Goal: Task Accomplishment & Management: Use online tool/utility

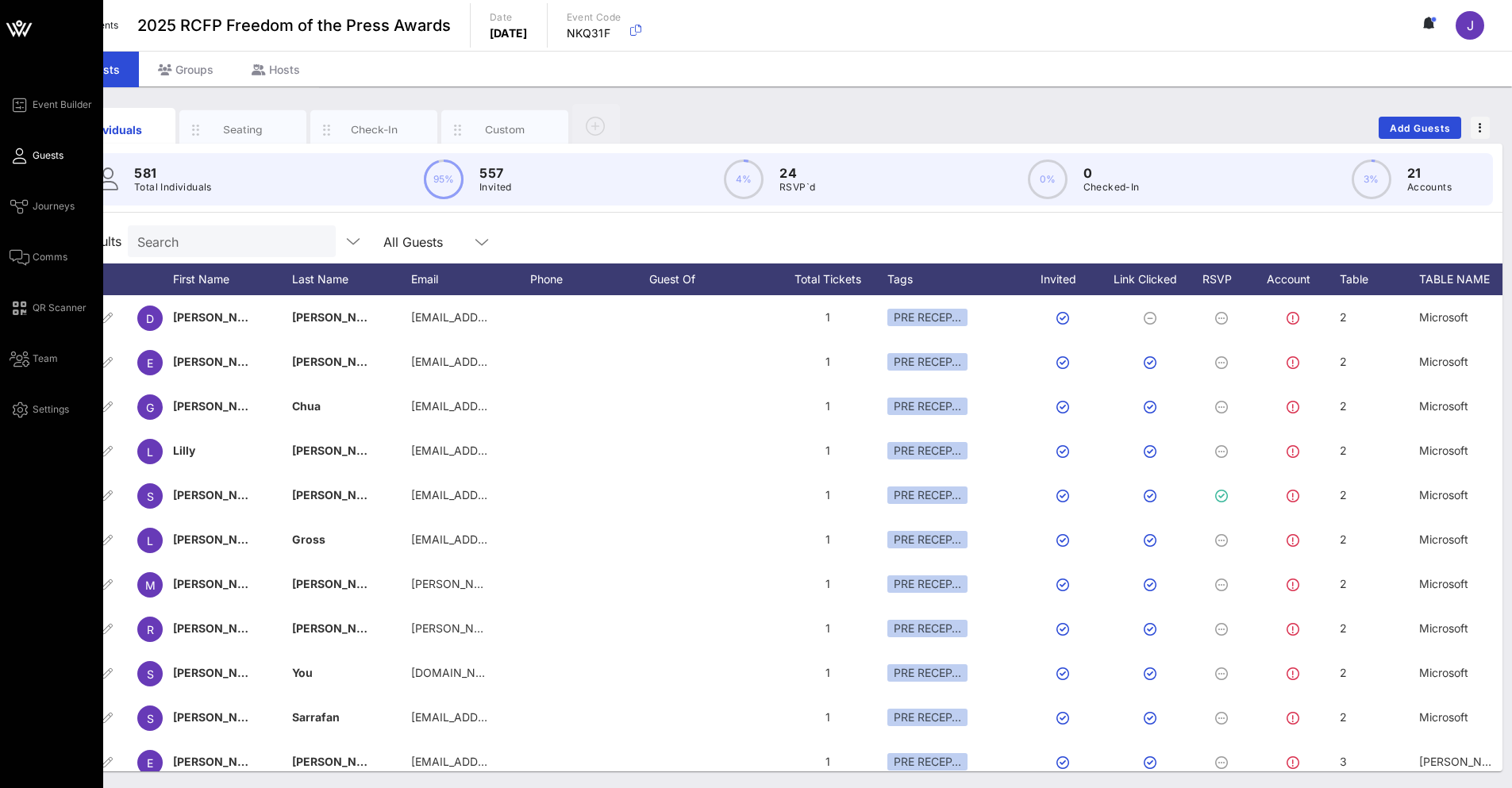
click at [26, 246] on div "Event Builder Guests Journeys Comms QR Scanner Team Settings" at bounding box center [56, 256] width 93 height 323
click at [22, 257] on icon at bounding box center [19, 257] width 20 height 2
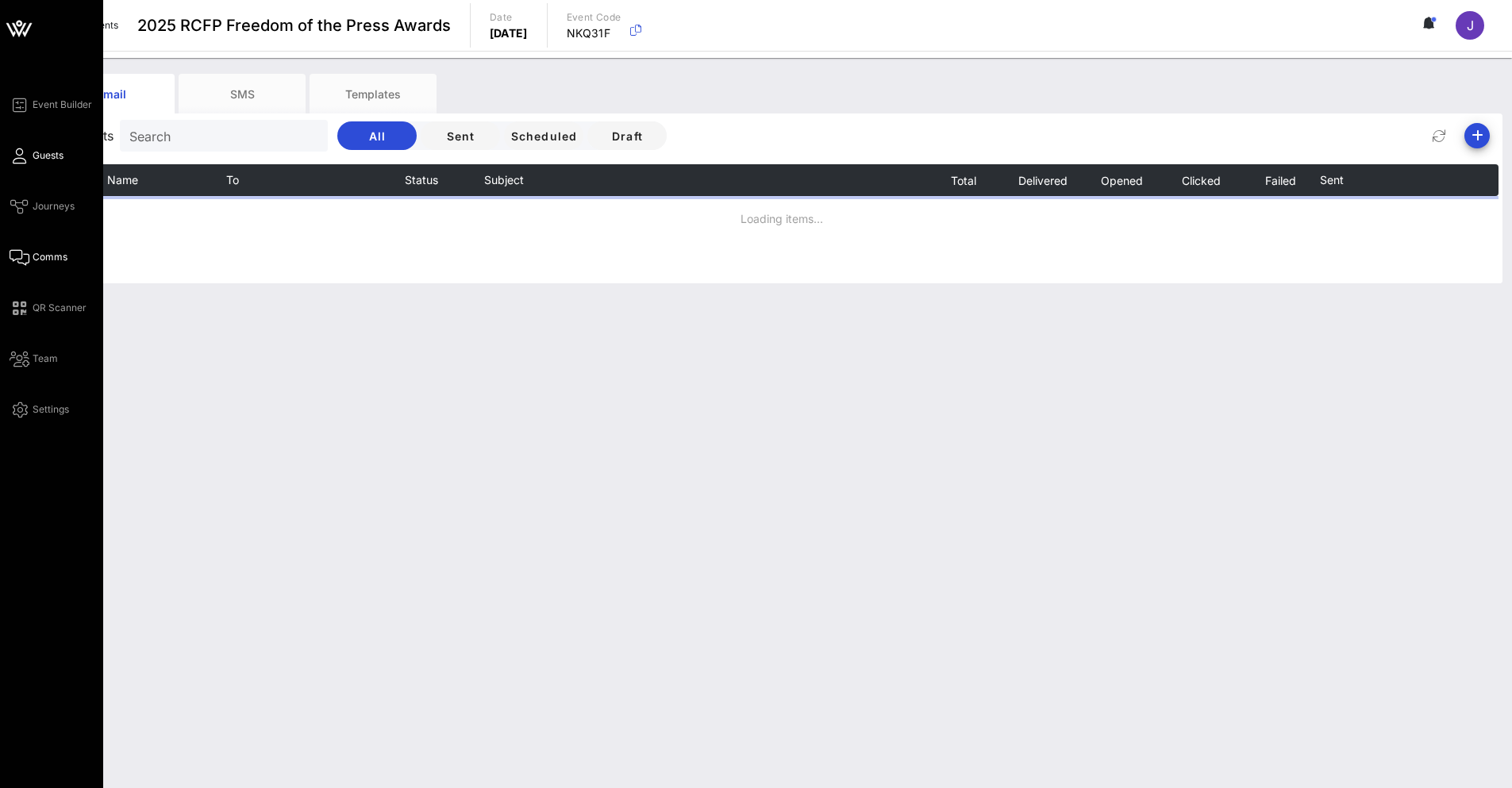
click at [42, 161] on span "Guests" at bounding box center [48, 156] width 31 height 14
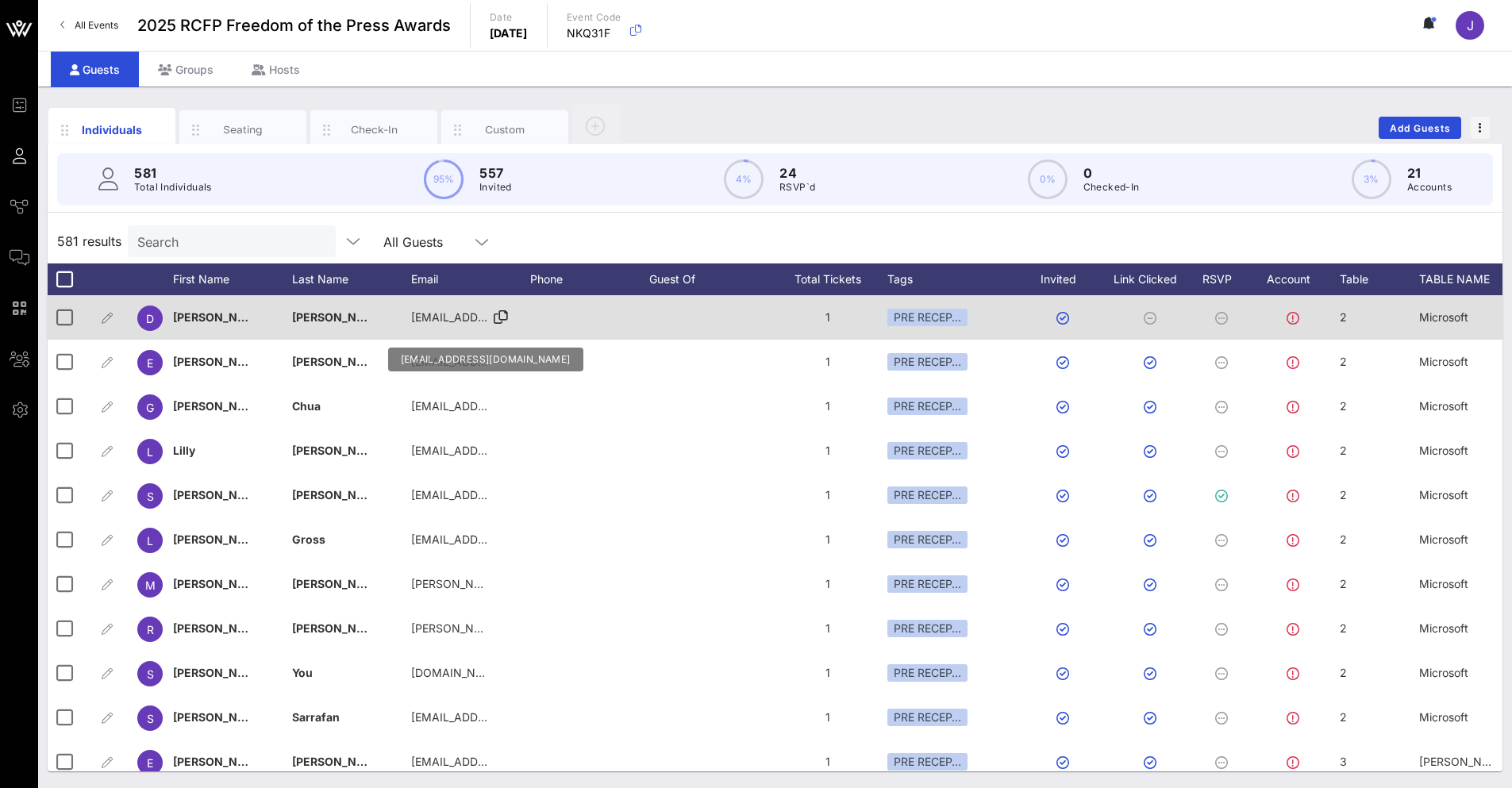
click at [476, 314] on span "[EMAIL_ADDRESS][DOMAIN_NAME]" at bounding box center [506, 317] width 191 height 14
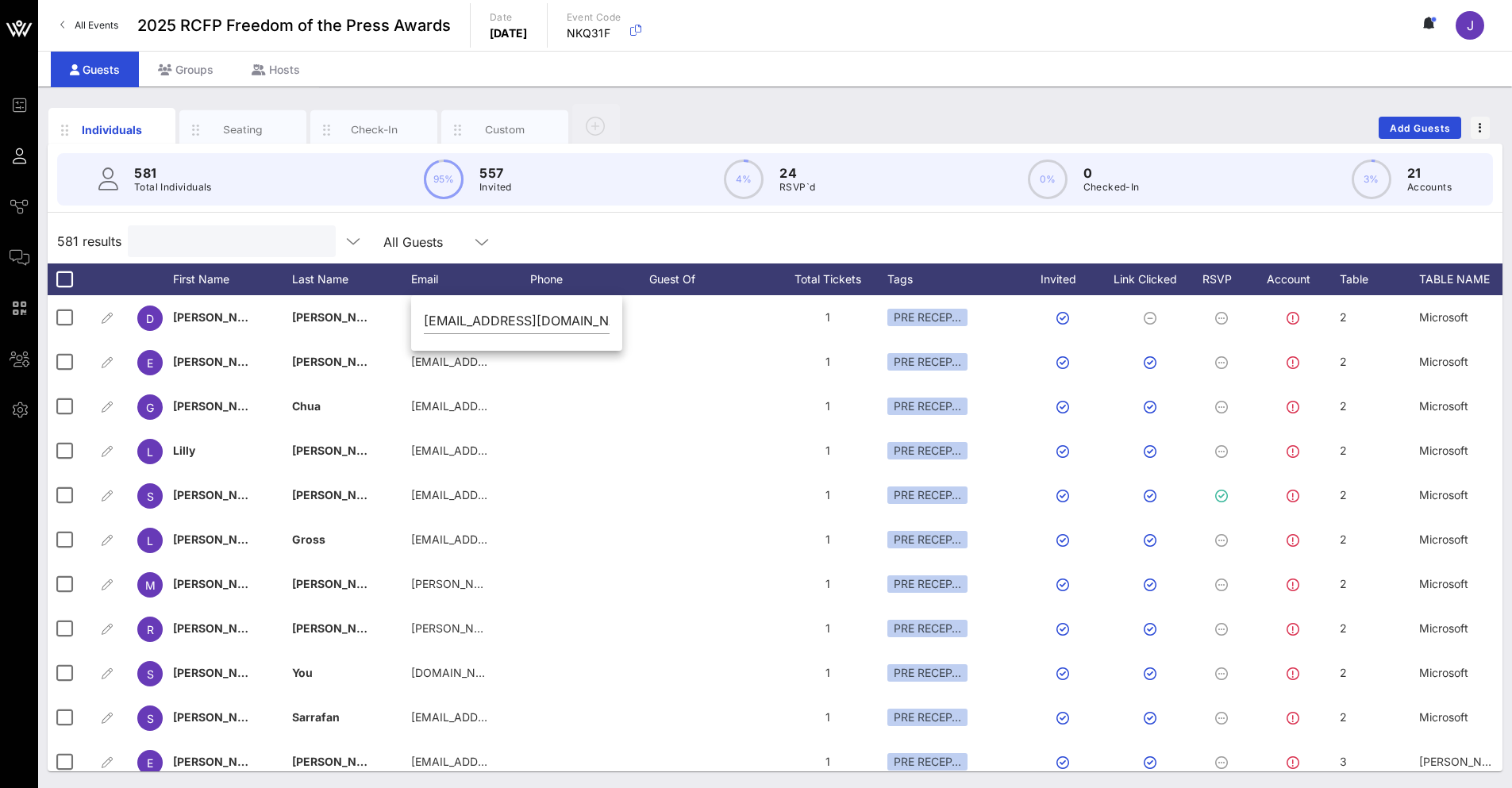
click at [226, 248] on input "text" at bounding box center [230, 241] width 186 height 21
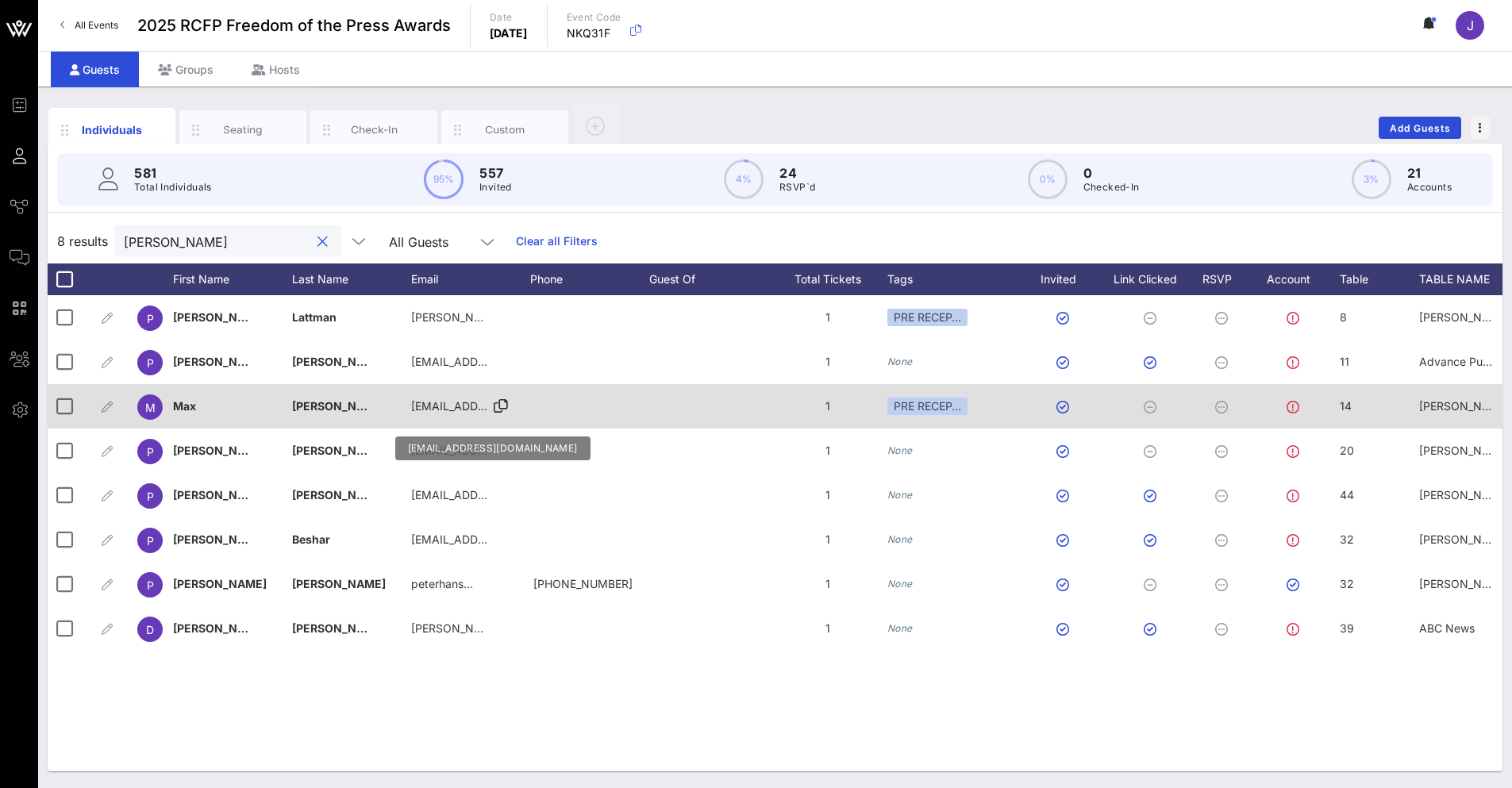
type input "[PERSON_NAME]"
click at [439, 407] on span "[EMAIL_ADDRESS][DOMAIN_NAME]" at bounding box center [506, 406] width 191 height 14
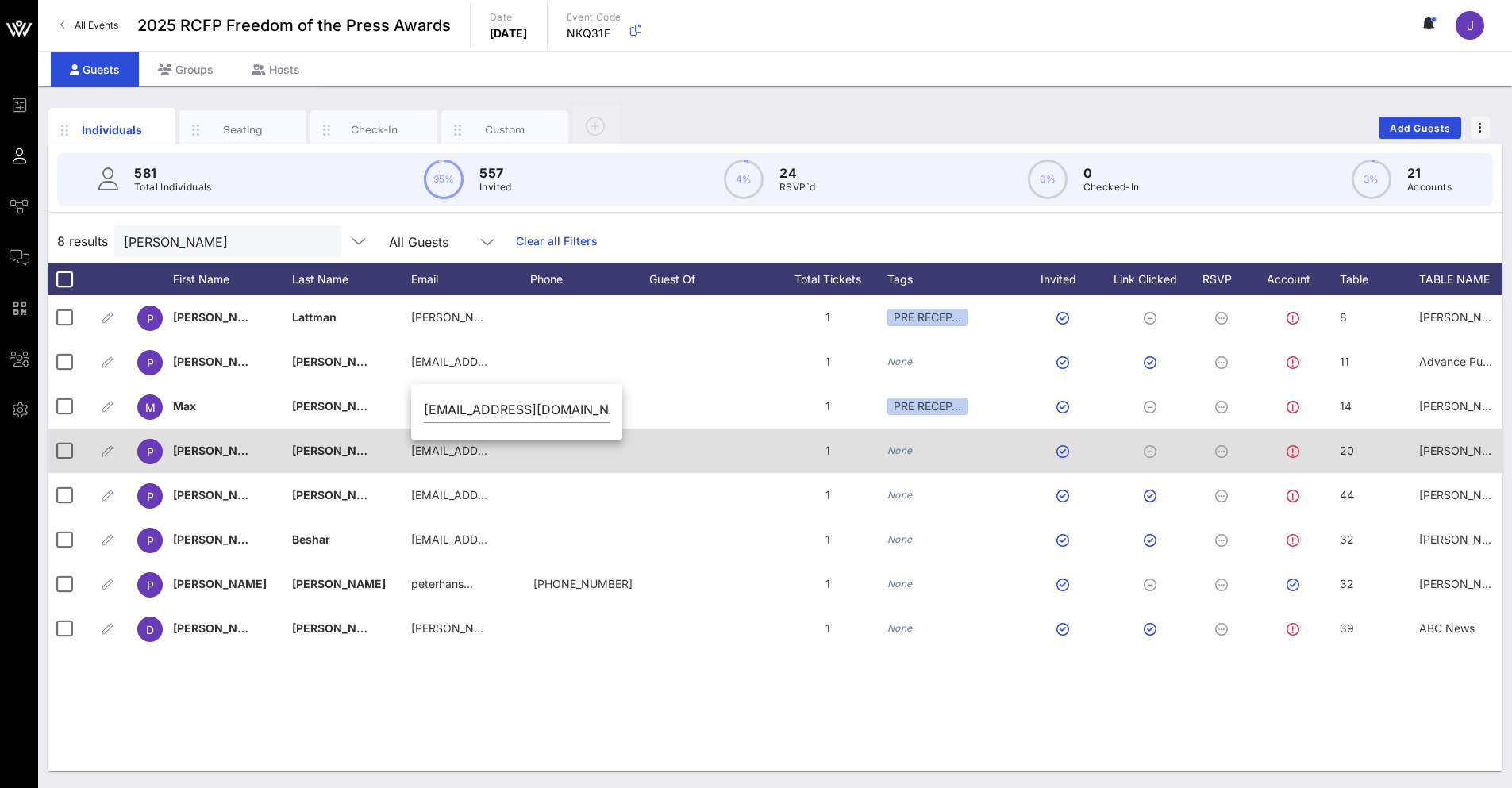
click at [715, 460] on div at bounding box center [708, 451] width 119 height 45
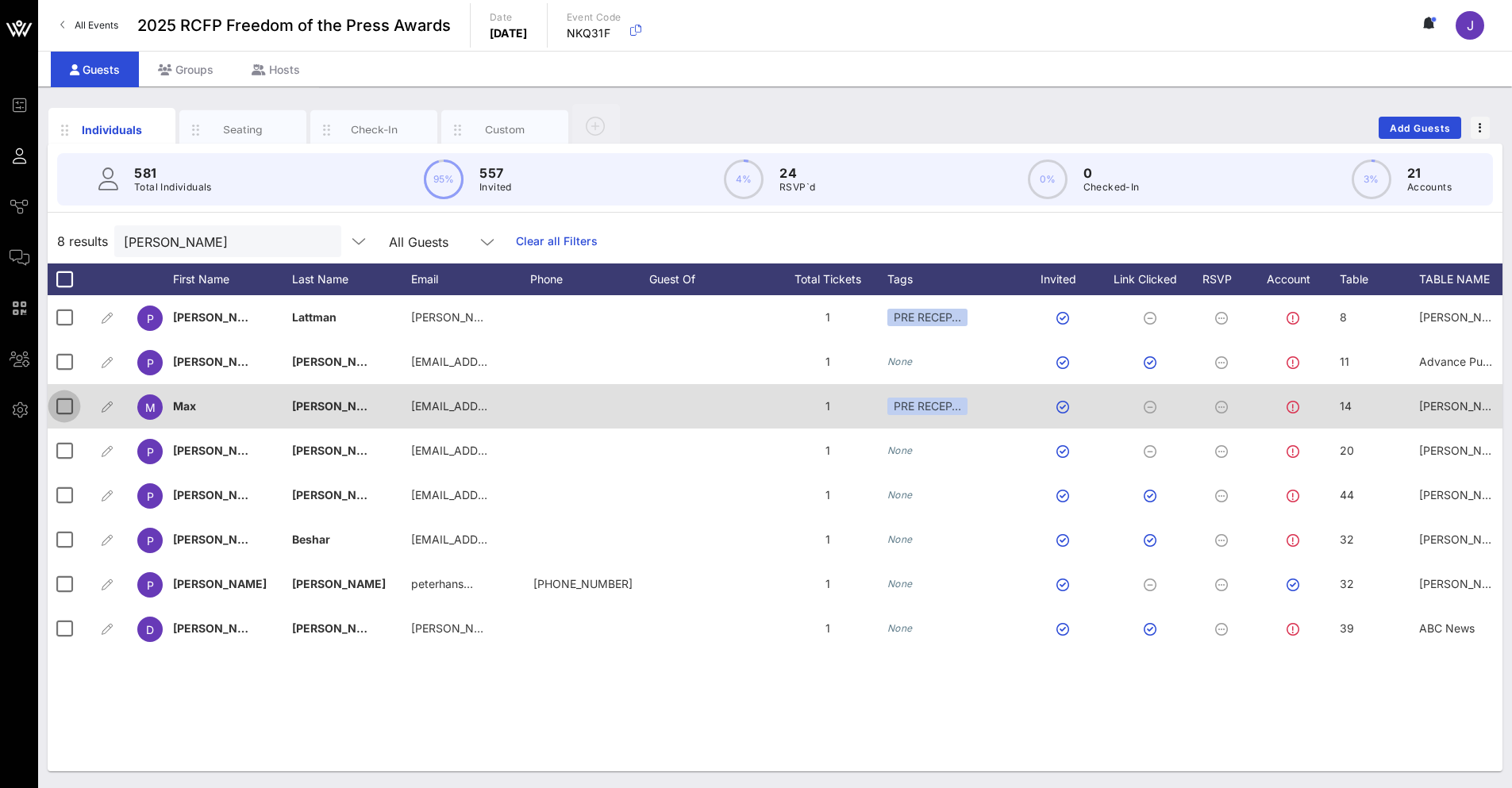
click at [68, 413] on div at bounding box center [65, 406] width 27 height 27
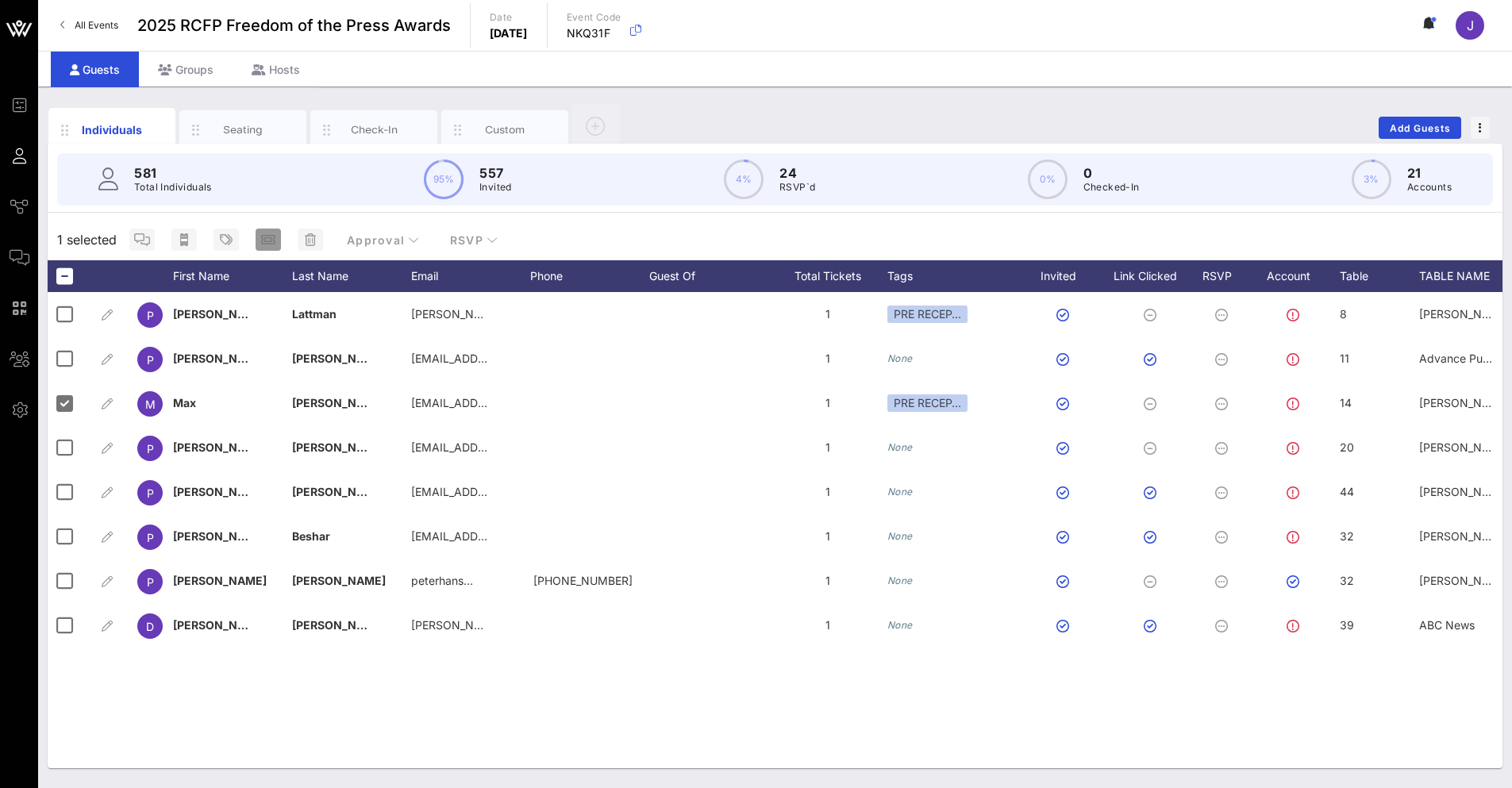
click at [270, 240] on icon "button" at bounding box center [268, 240] width 14 height 13
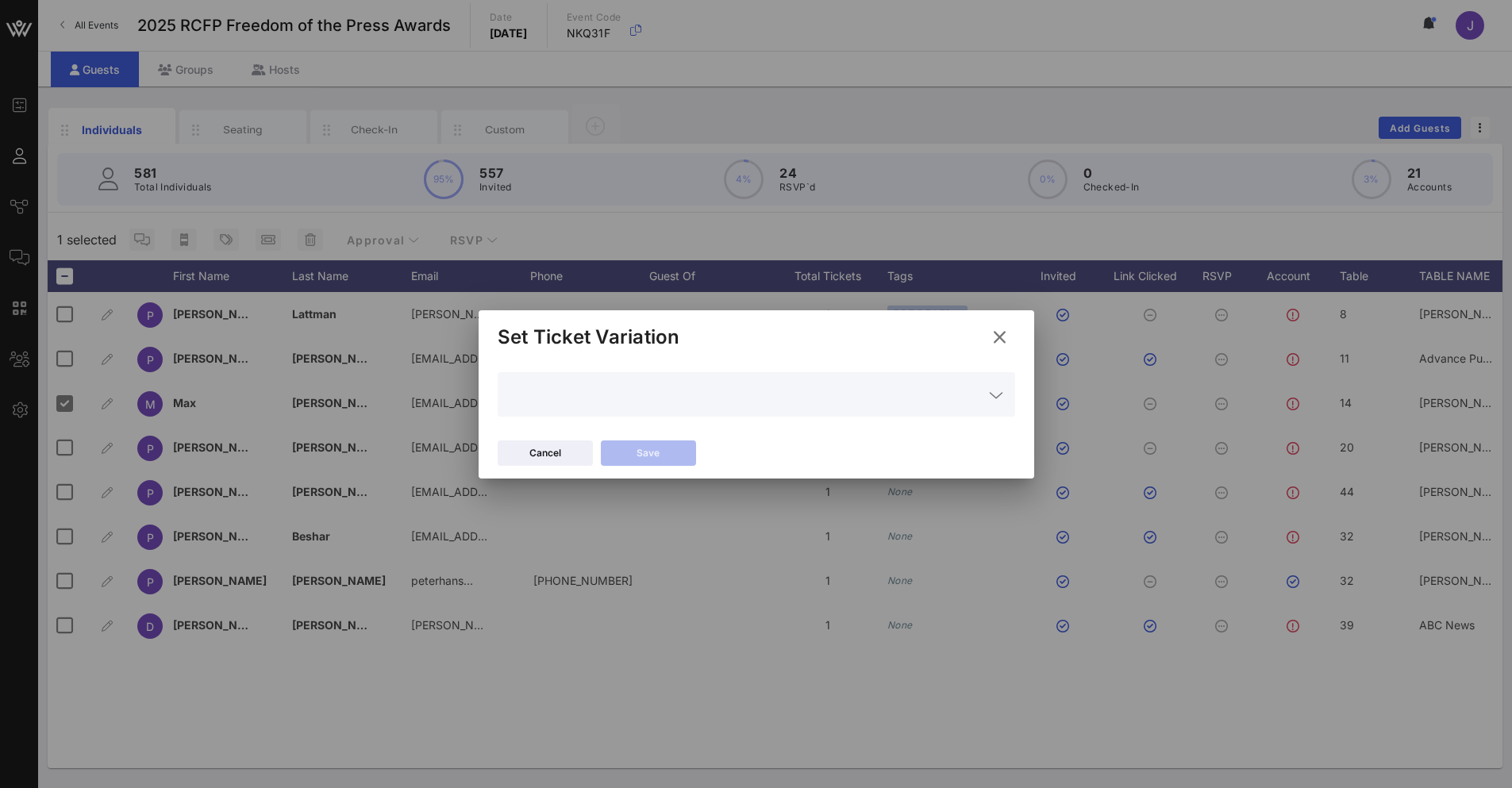
click at [997, 337] on icon at bounding box center [999, 336] width 27 height 28
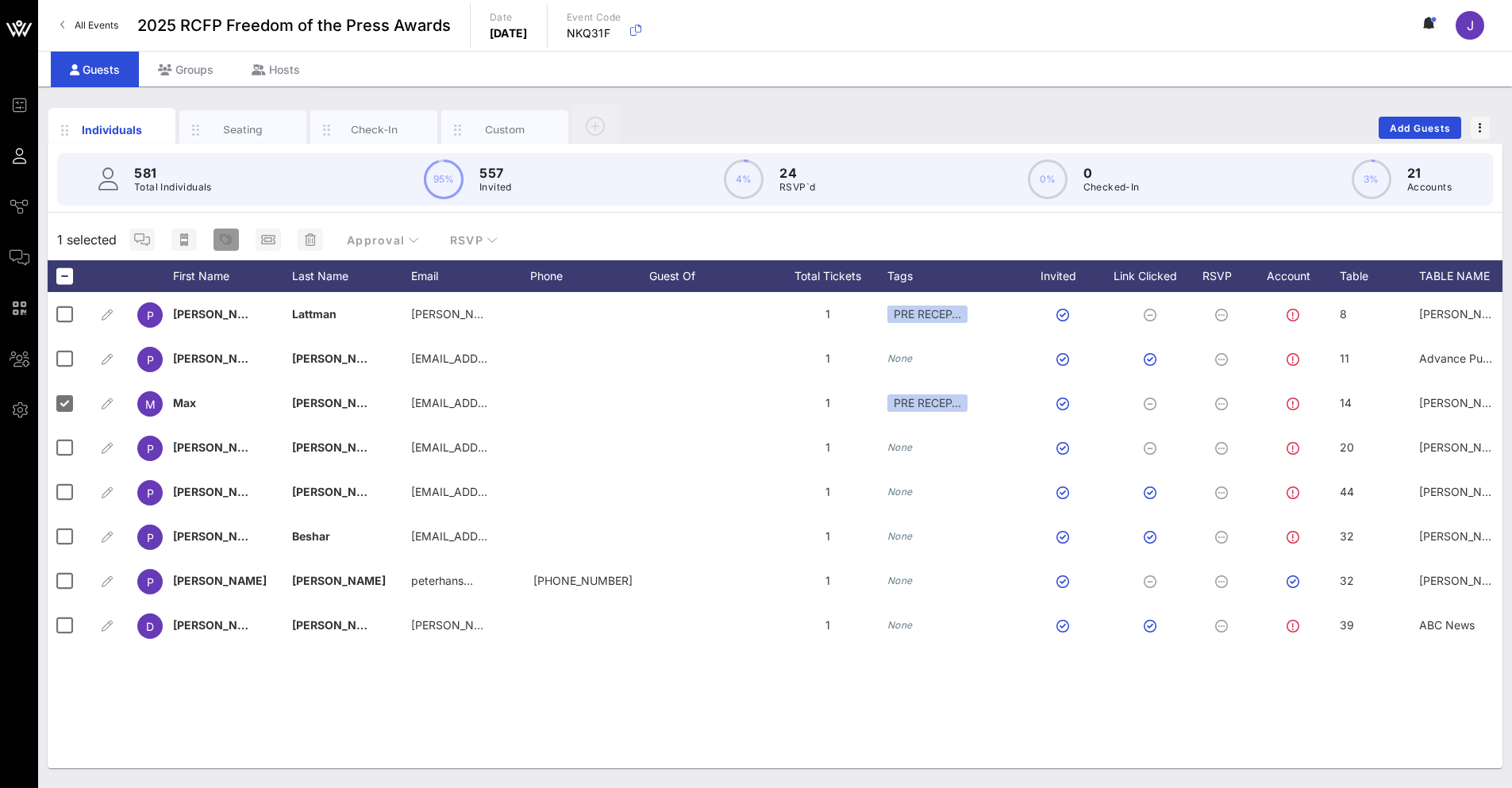
click at [221, 242] on icon "button" at bounding box center [226, 240] width 13 height 13
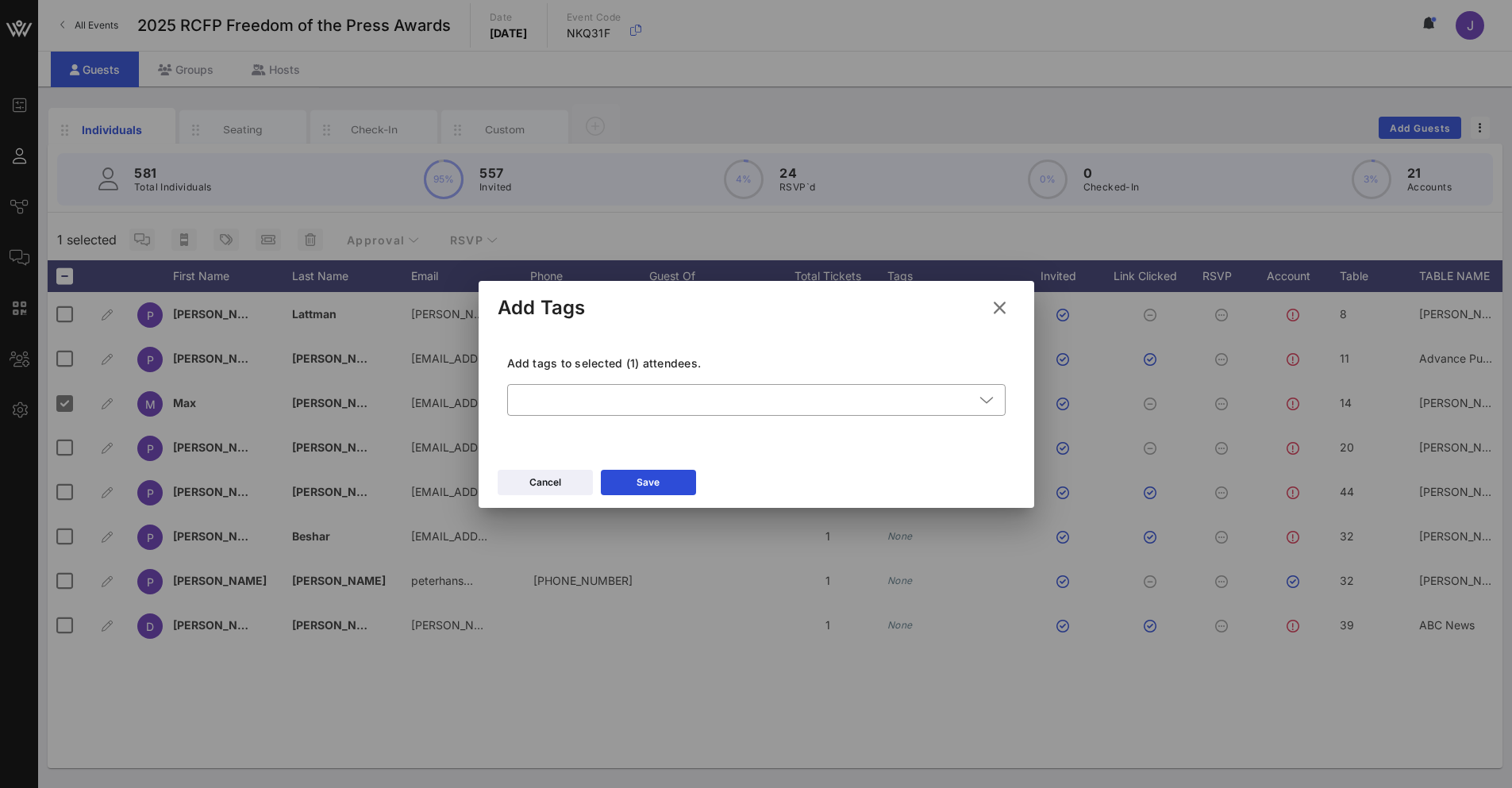
click at [1001, 307] on icon at bounding box center [998, 307] width 20 height 22
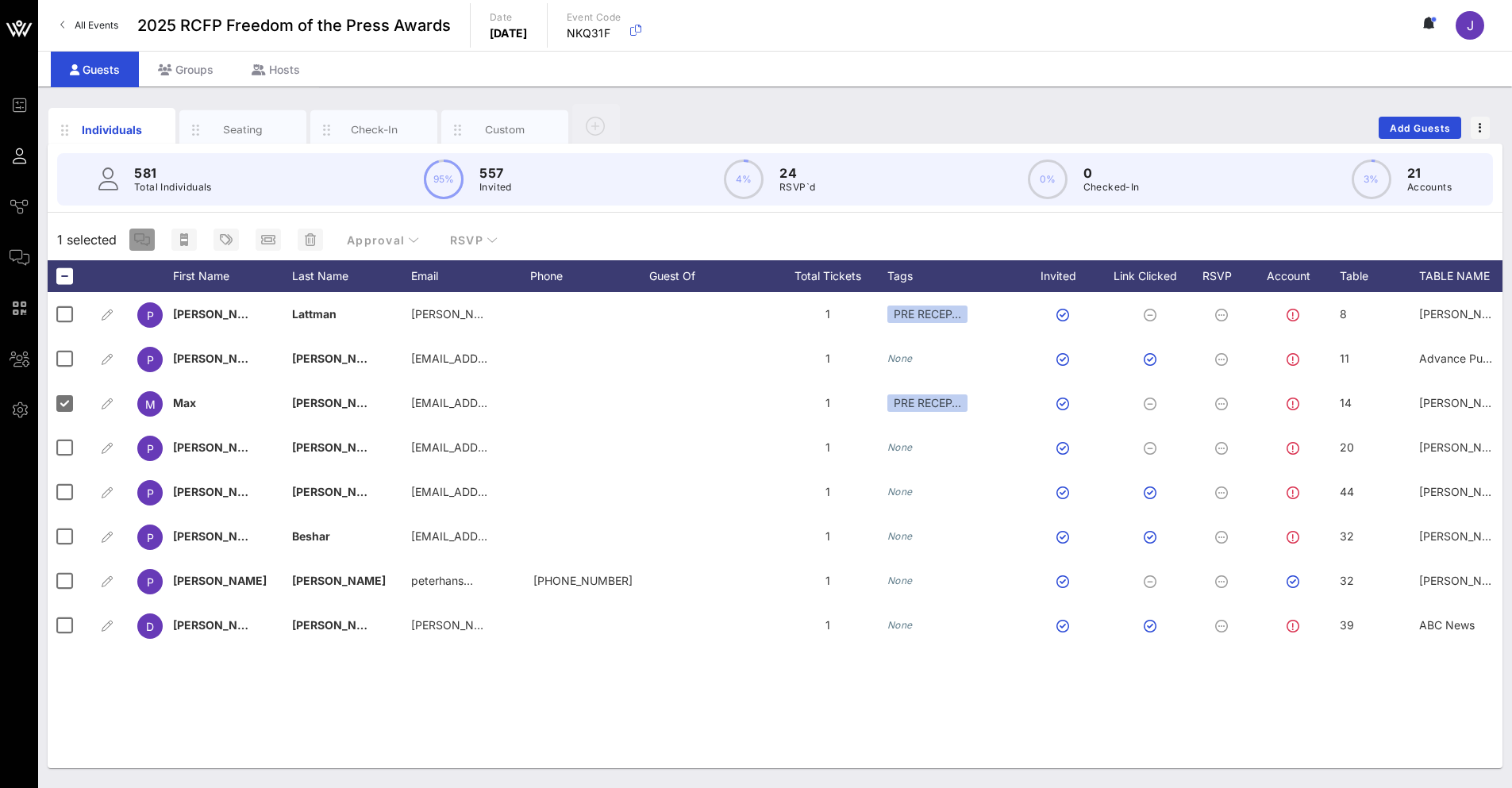
click at [145, 244] on icon "button" at bounding box center [142, 240] width 16 height 13
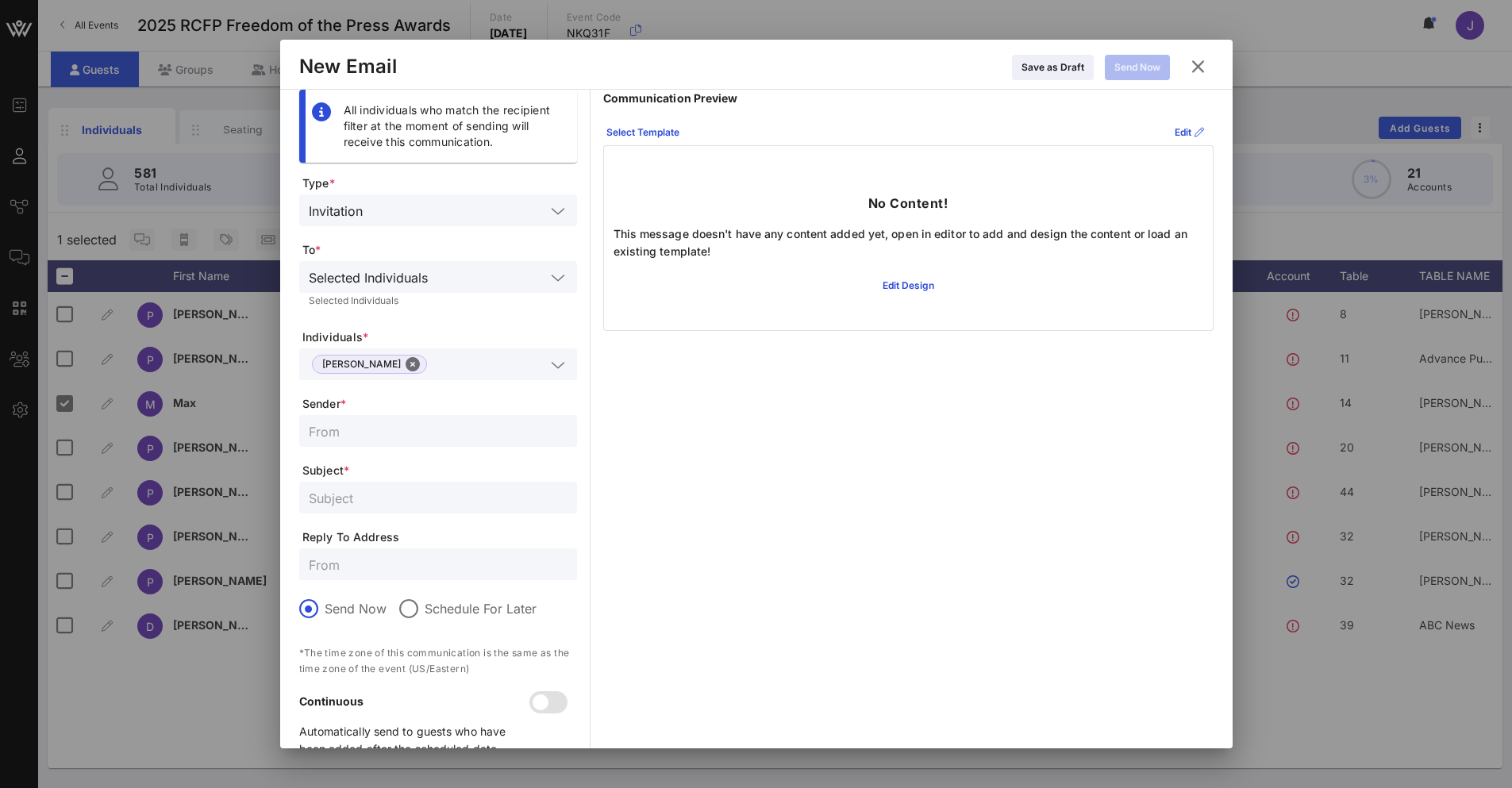
click at [1195, 73] on icon at bounding box center [1197, 67] width 22 height 19
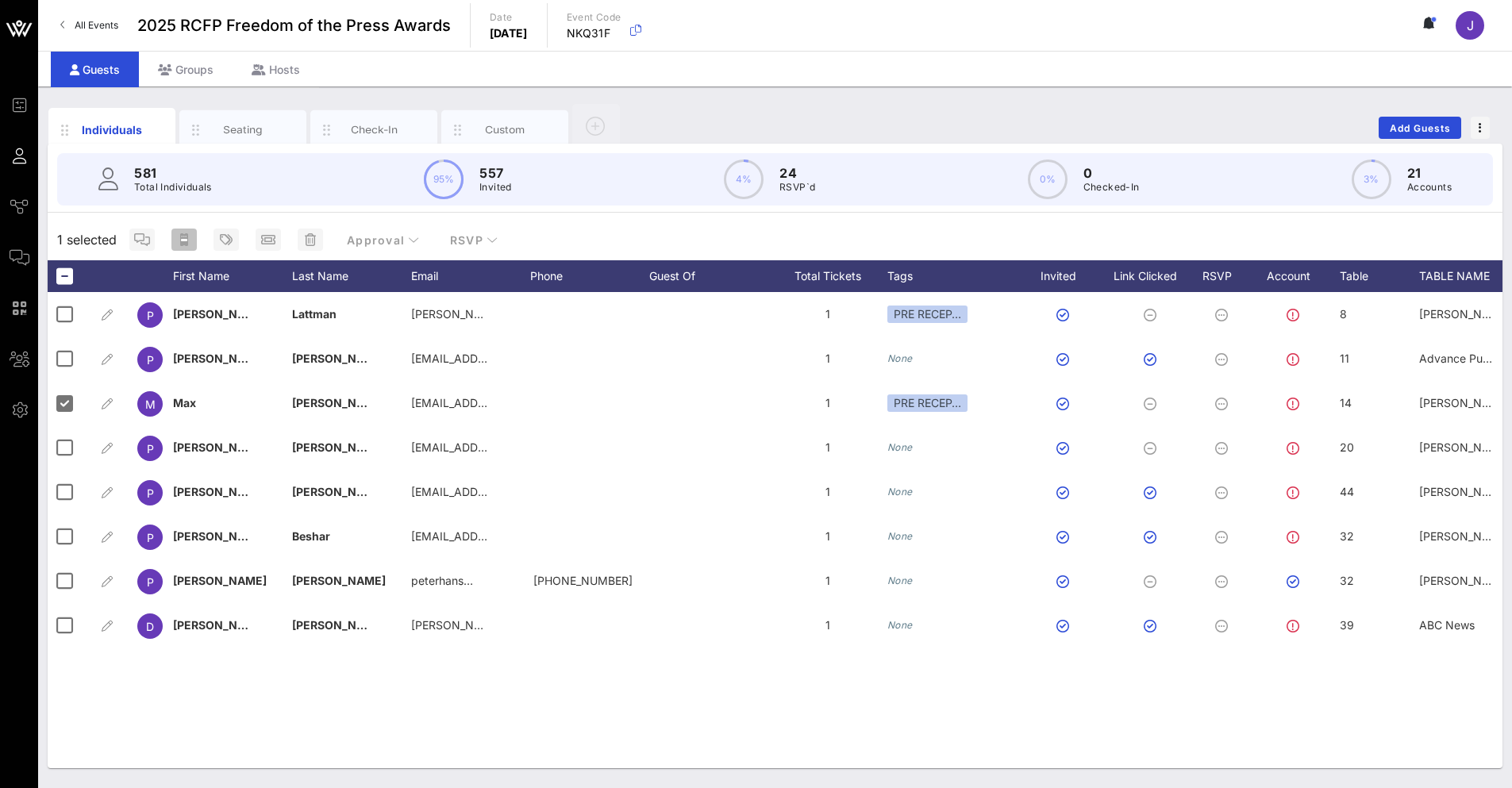
click at [183, 234] on icon "button" at bounding box center [185, 240] width 8 height 13
type input "{{ticket_type}} for {{[URL][DOMAIN_NAME]}}"
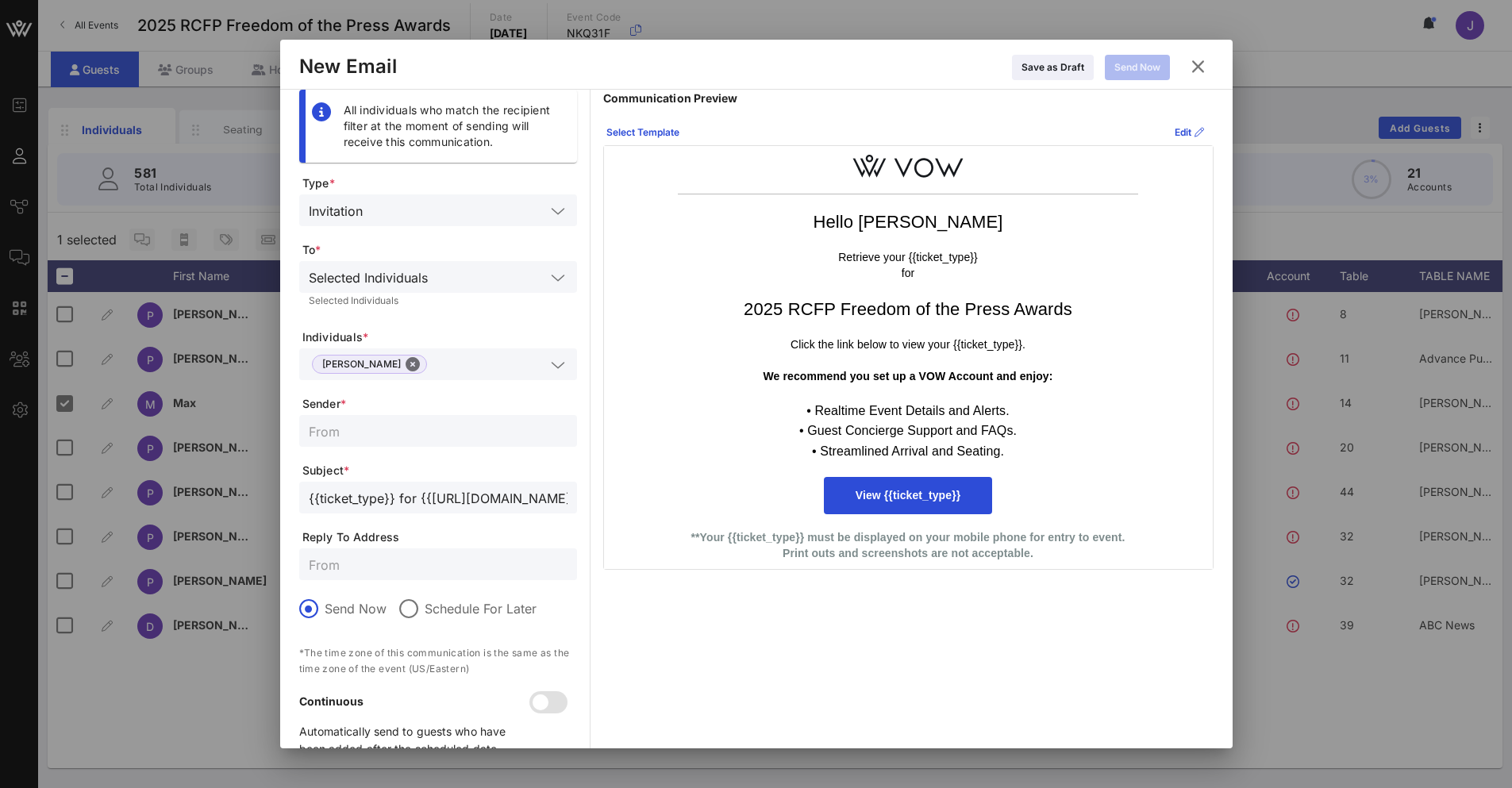
click at [376, 430] on input "text" at bounding box center [439, 431] width 259 height 21
type input "Reporters Committee for Freedom of the Press"
click at [1193, 64] on icon at bounding box center [1198, 66] width 22 height 24
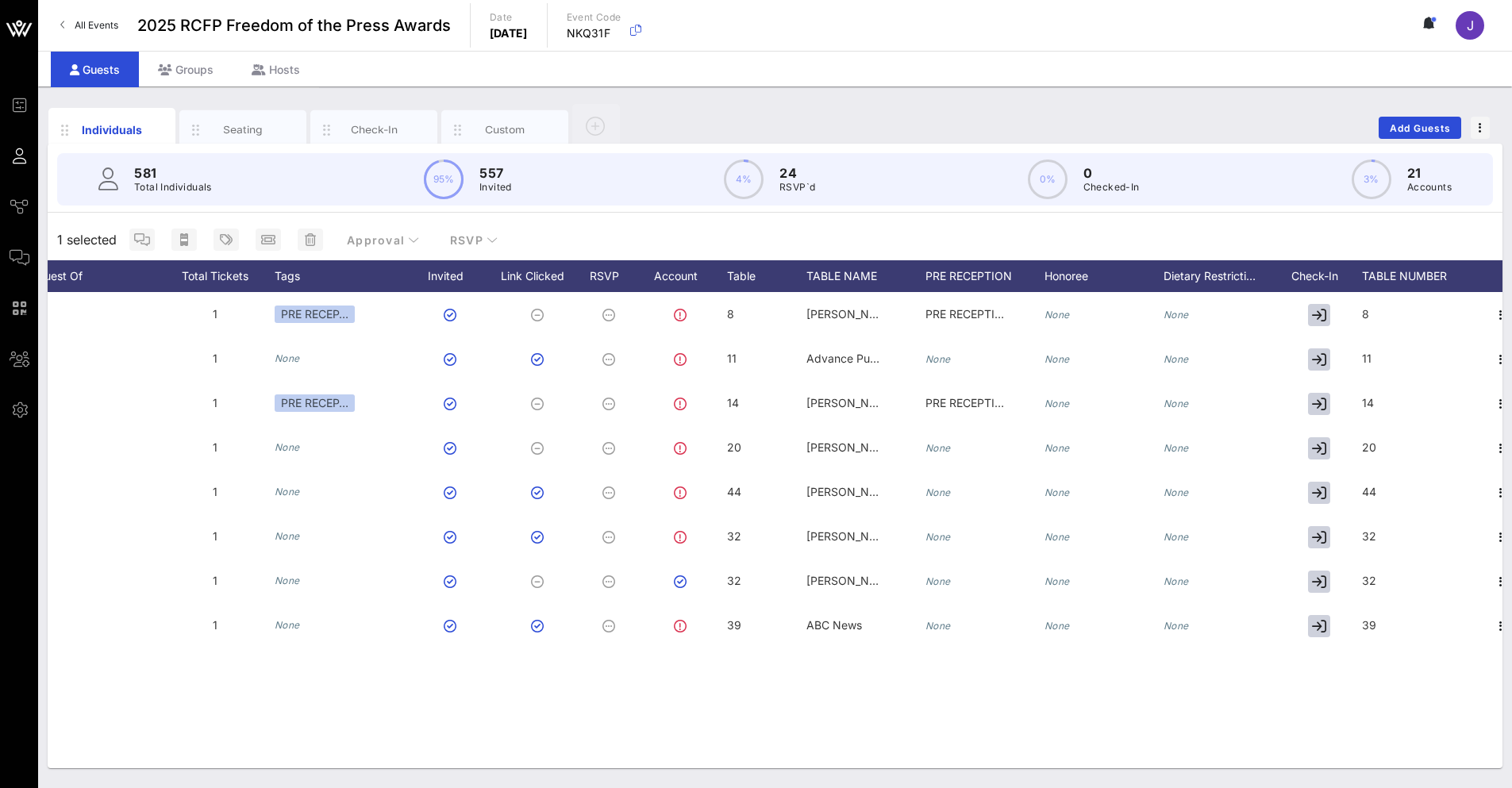
scroll to position [0, 631]
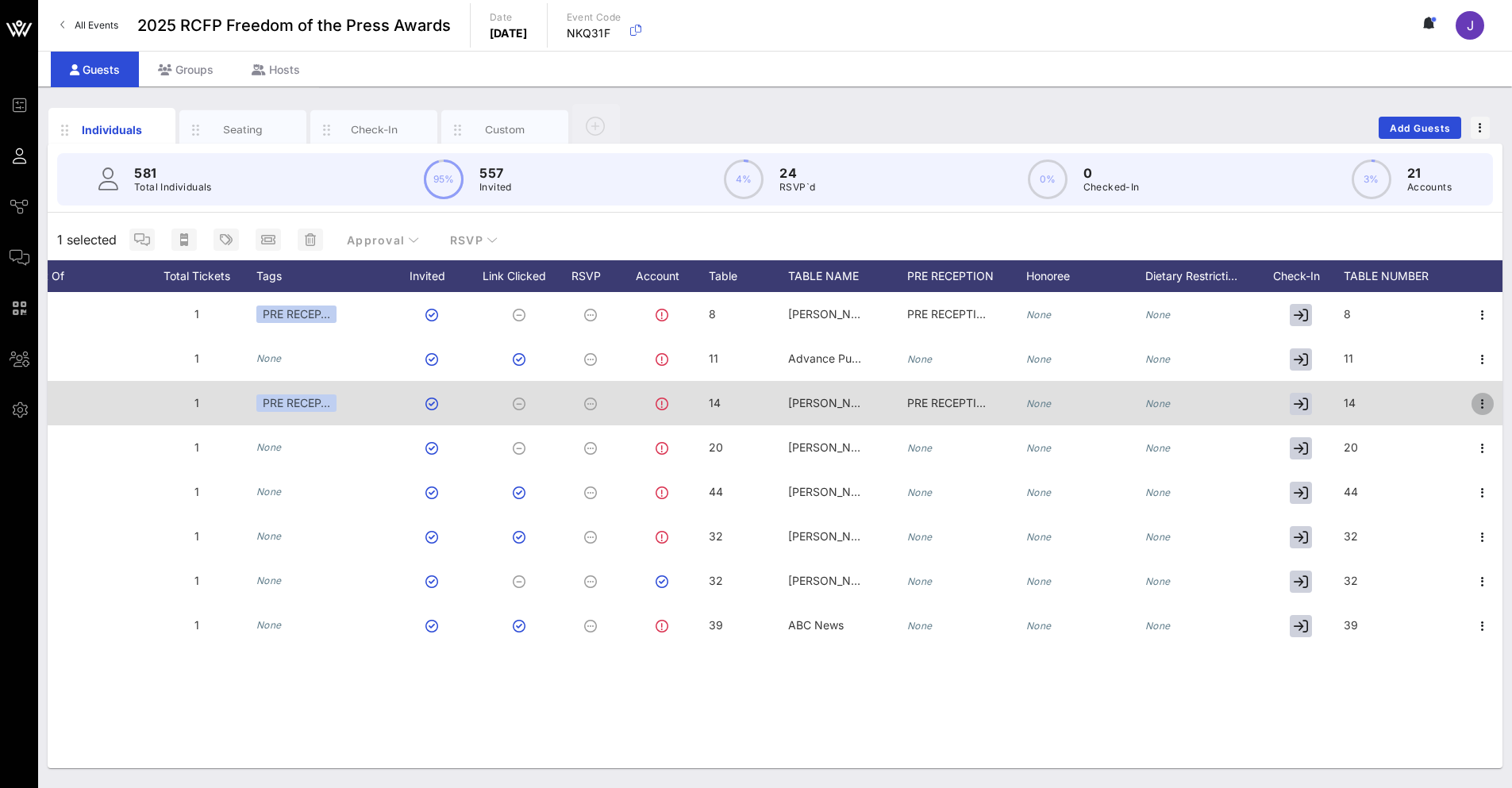
click at [1483, 402] on icon "button" at bounding box center [1482, 404] width 19 height 19
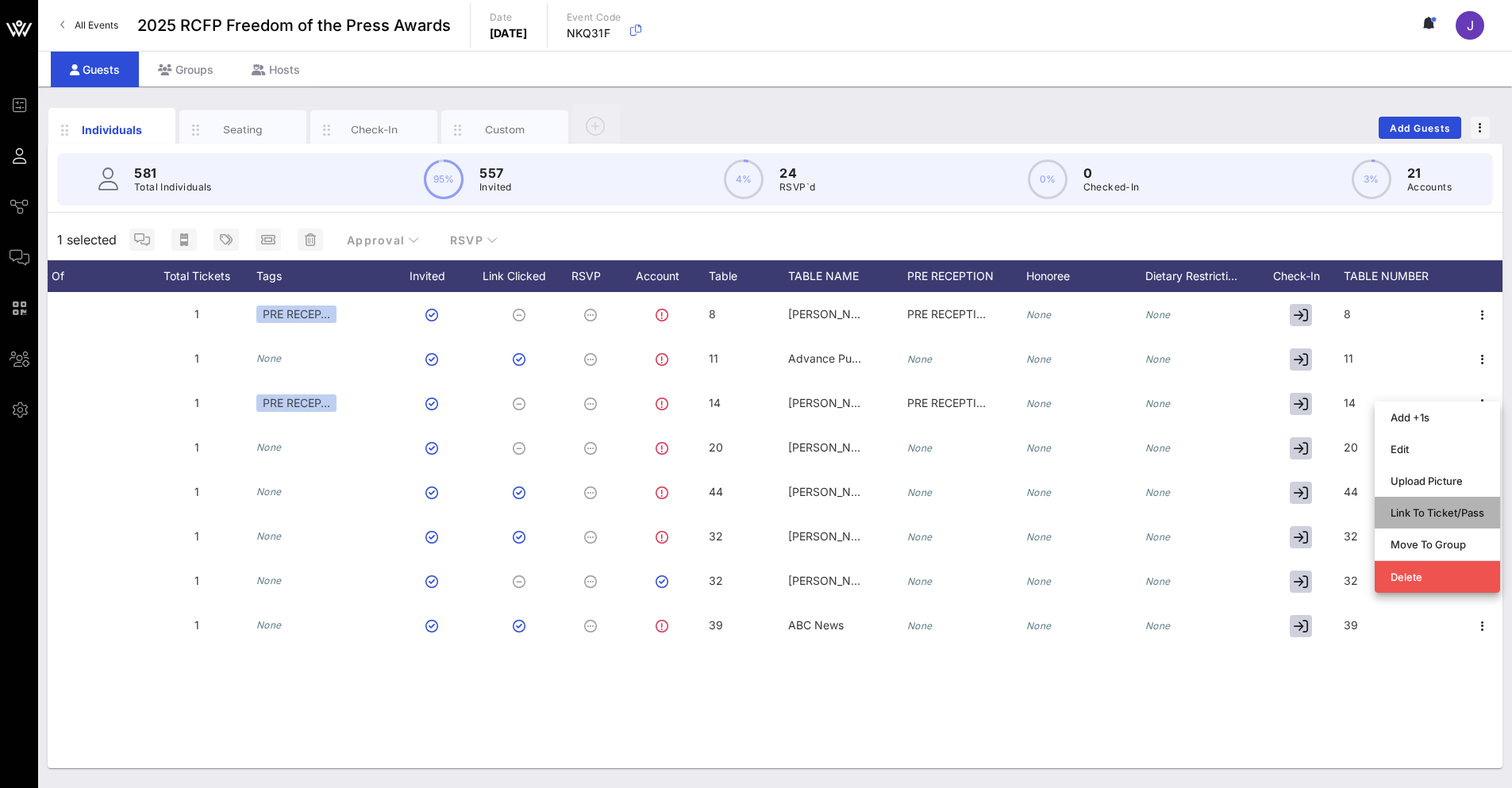
click at [1407, 512] on div "Link To Ticket/Pass" at bounding box center [1437, 513] width 93 height 13
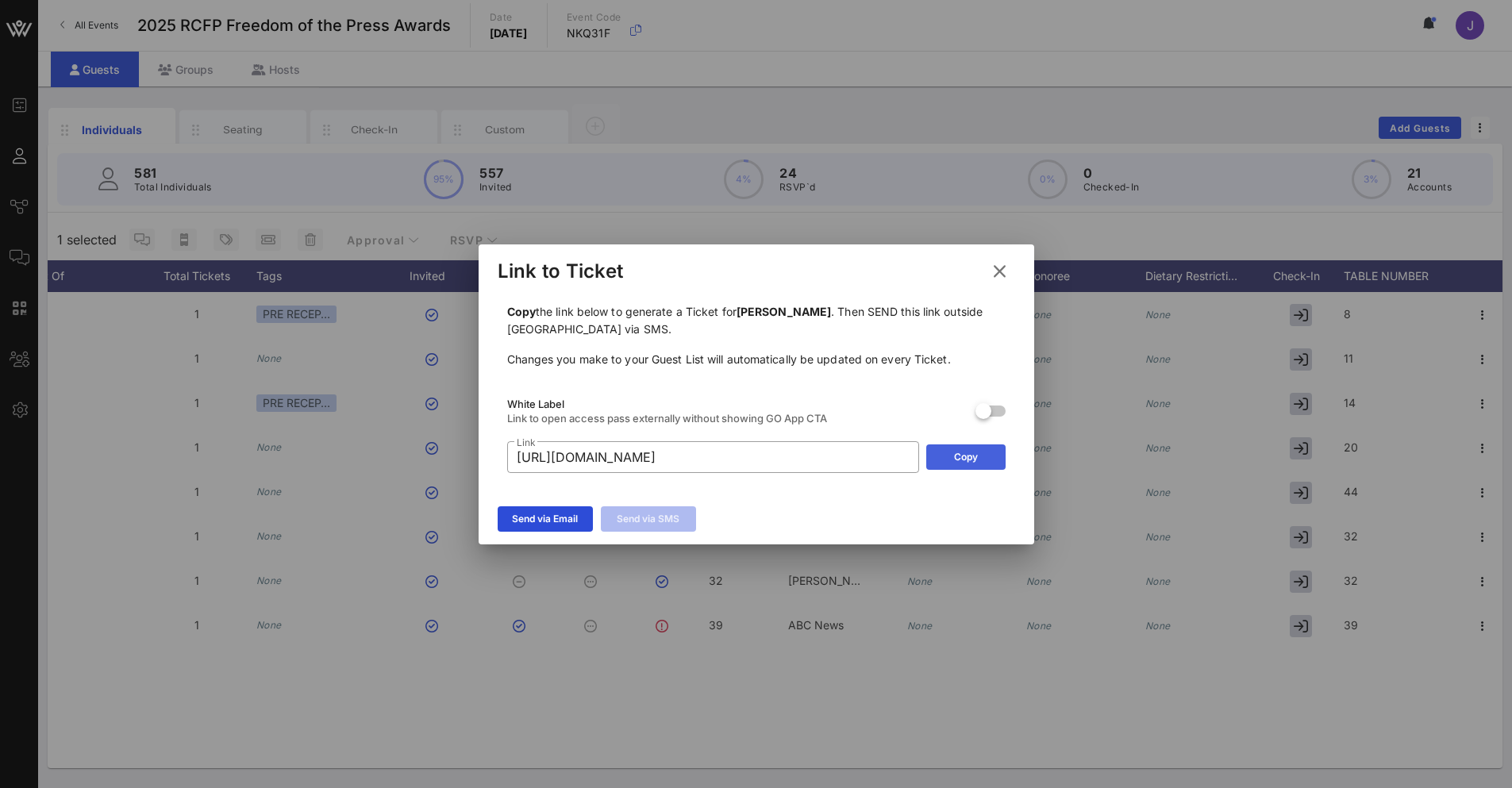
click at [966, 457] on icon at bounding box center [965, 456] width 14 height 14
click at [993, 274] on icon at bounding box center [998, 271] width 25 height 26
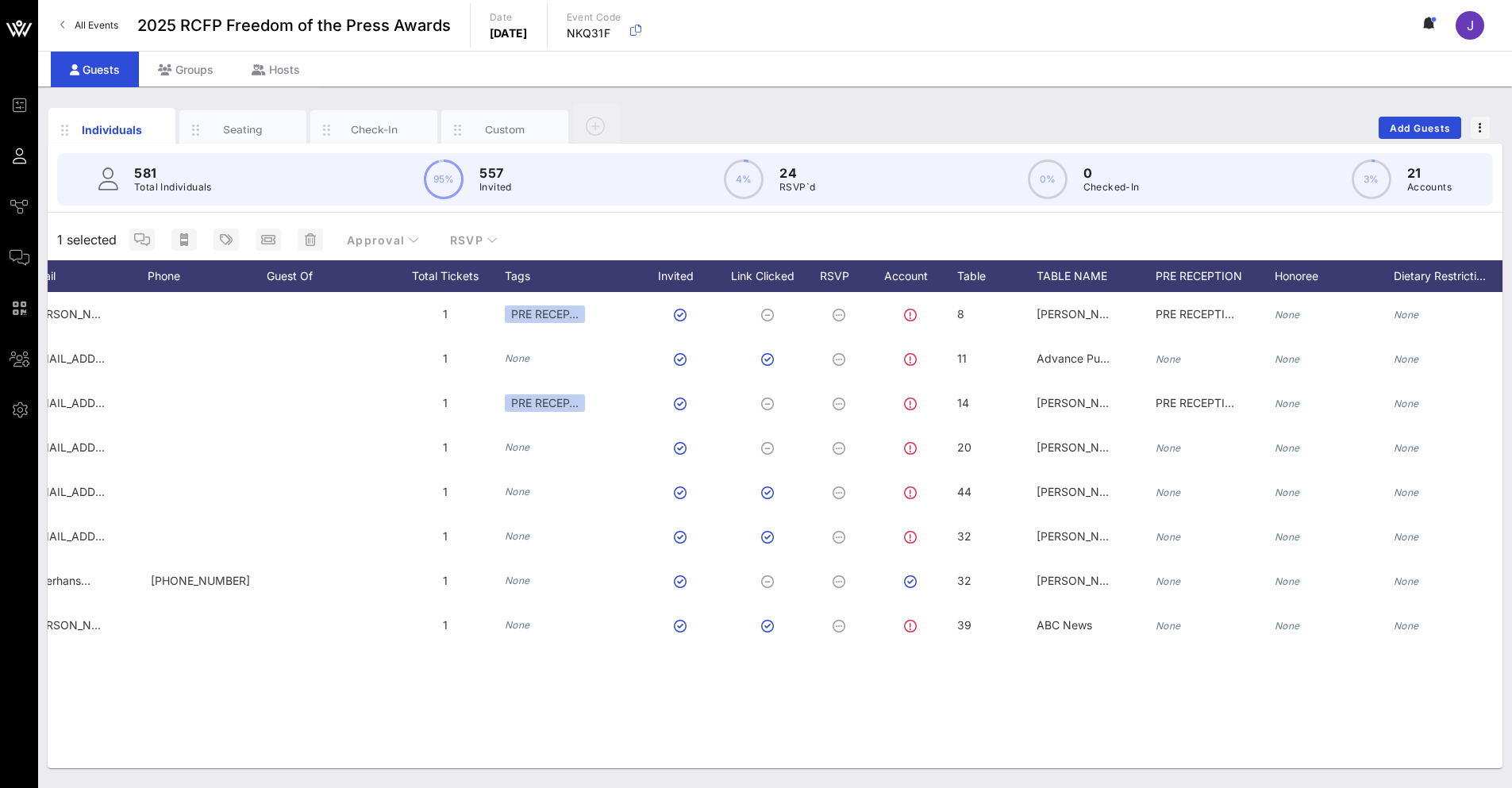
scroll to position [0, 0]
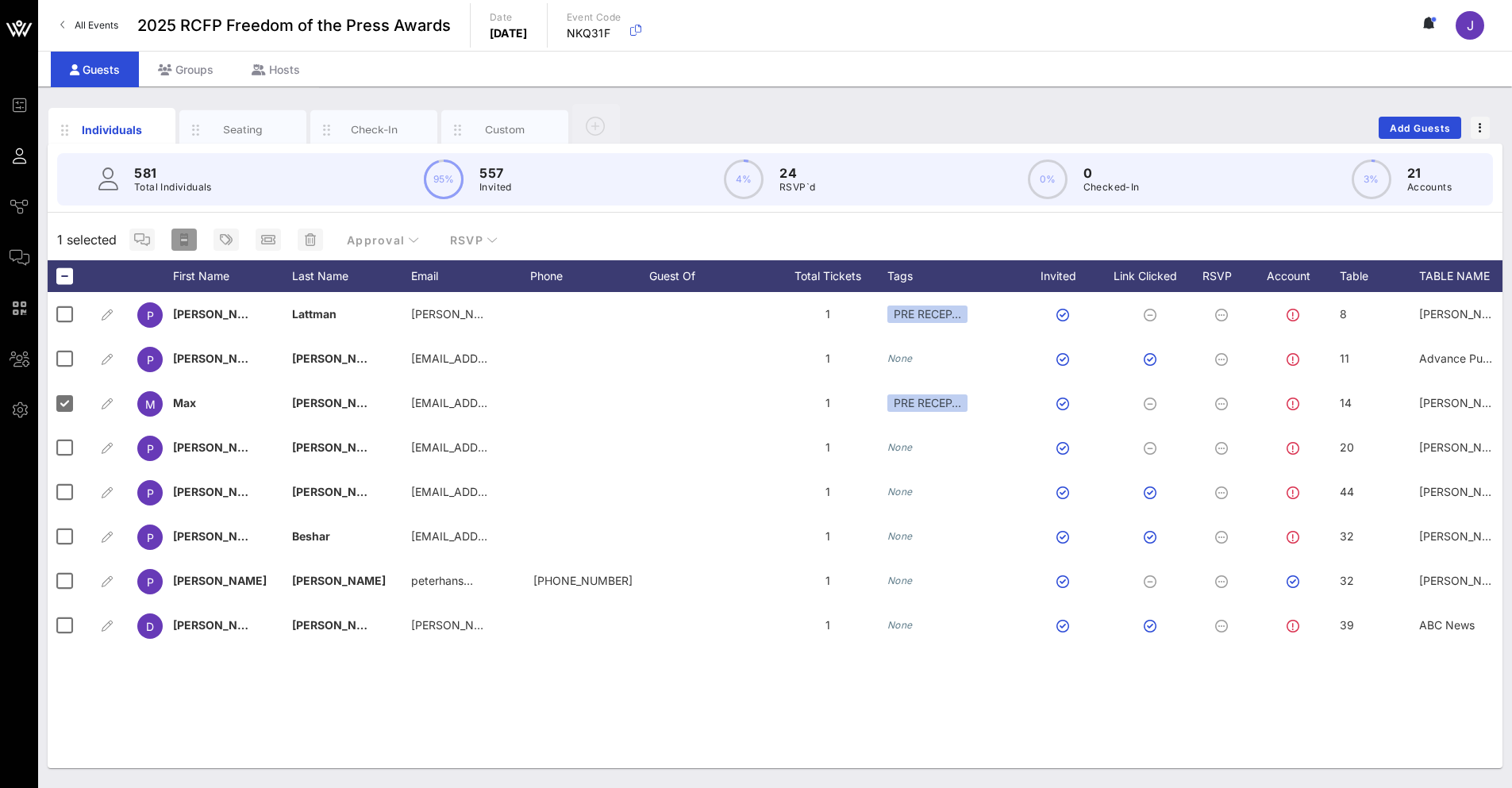
click at [183, 236] on icon "button" at bounding box center [185, 240] width 8 height 13
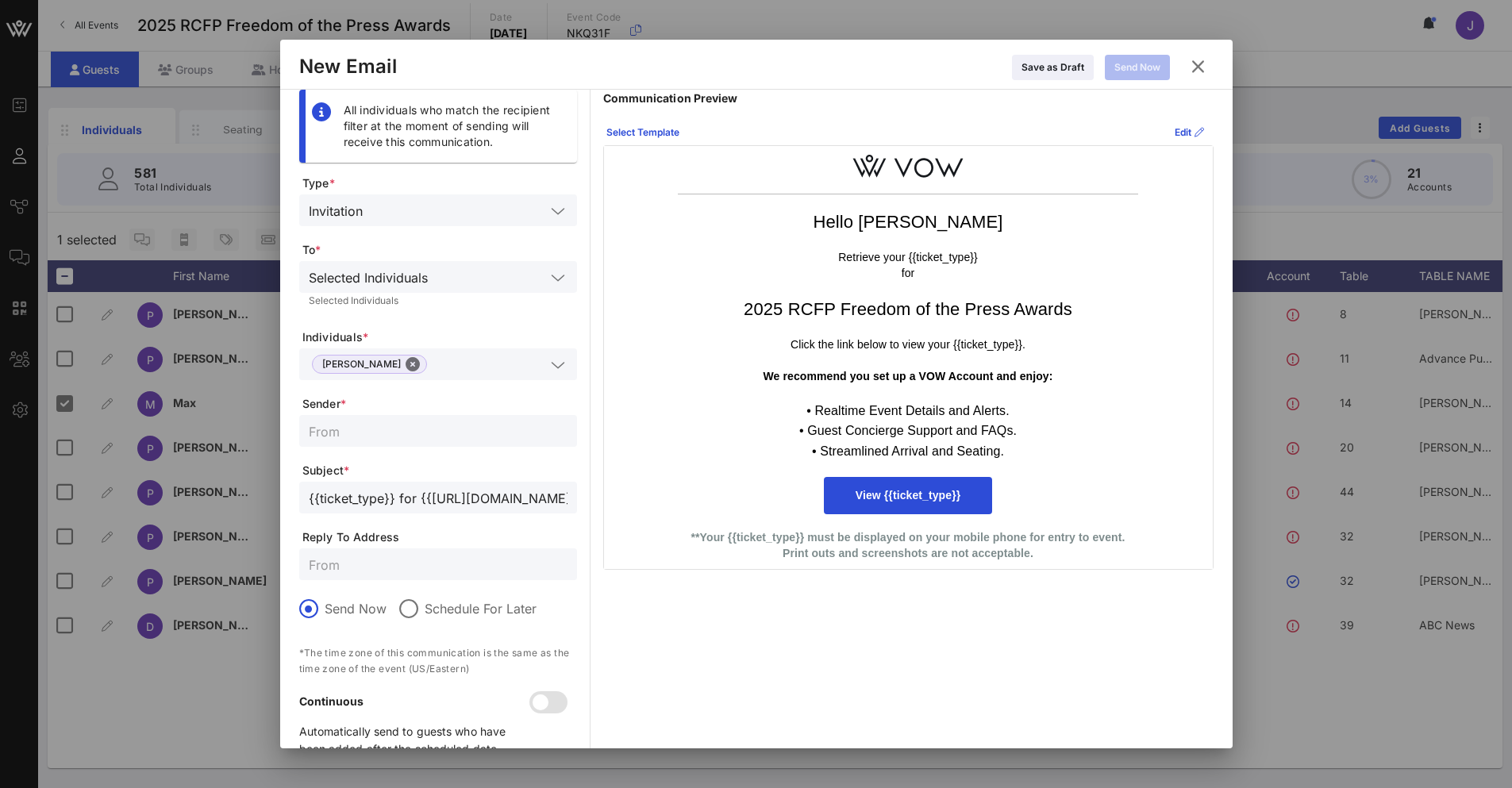
click at [397, 428] on input "text" at bounding box center [439, 431] width 259 height 21
type input "Reporters Committee for Freedom of the Press"
click at [664, 135] on div "Select Template" at bounding box center [642, 133] width 73 height 16
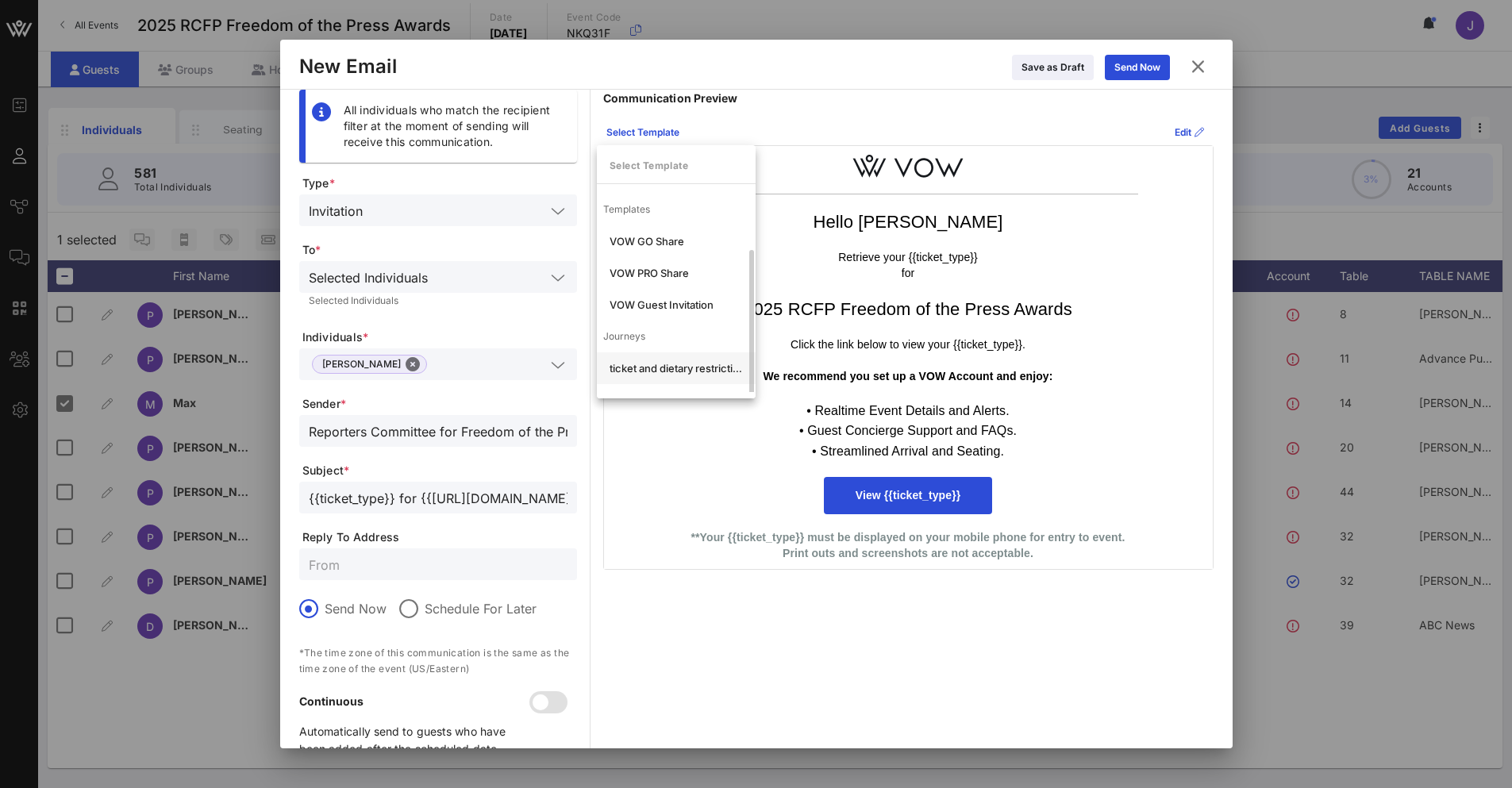
scroll to position [30, 0]
click at [666, 378] on div "VIP- ticket and dietary restrictions" at bounding box center [676, 370] width 159 height 32
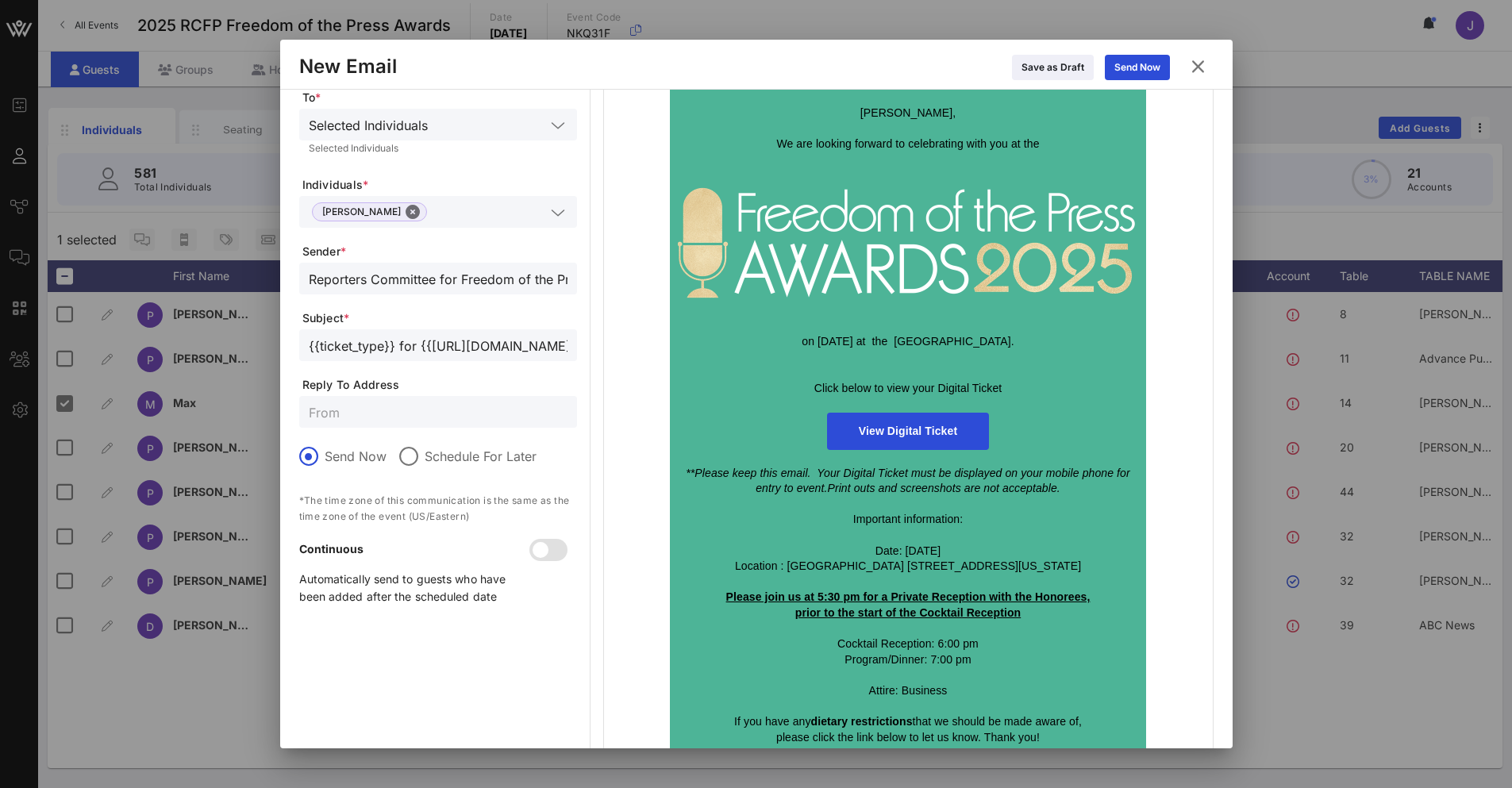
scroll to position [159, 0]
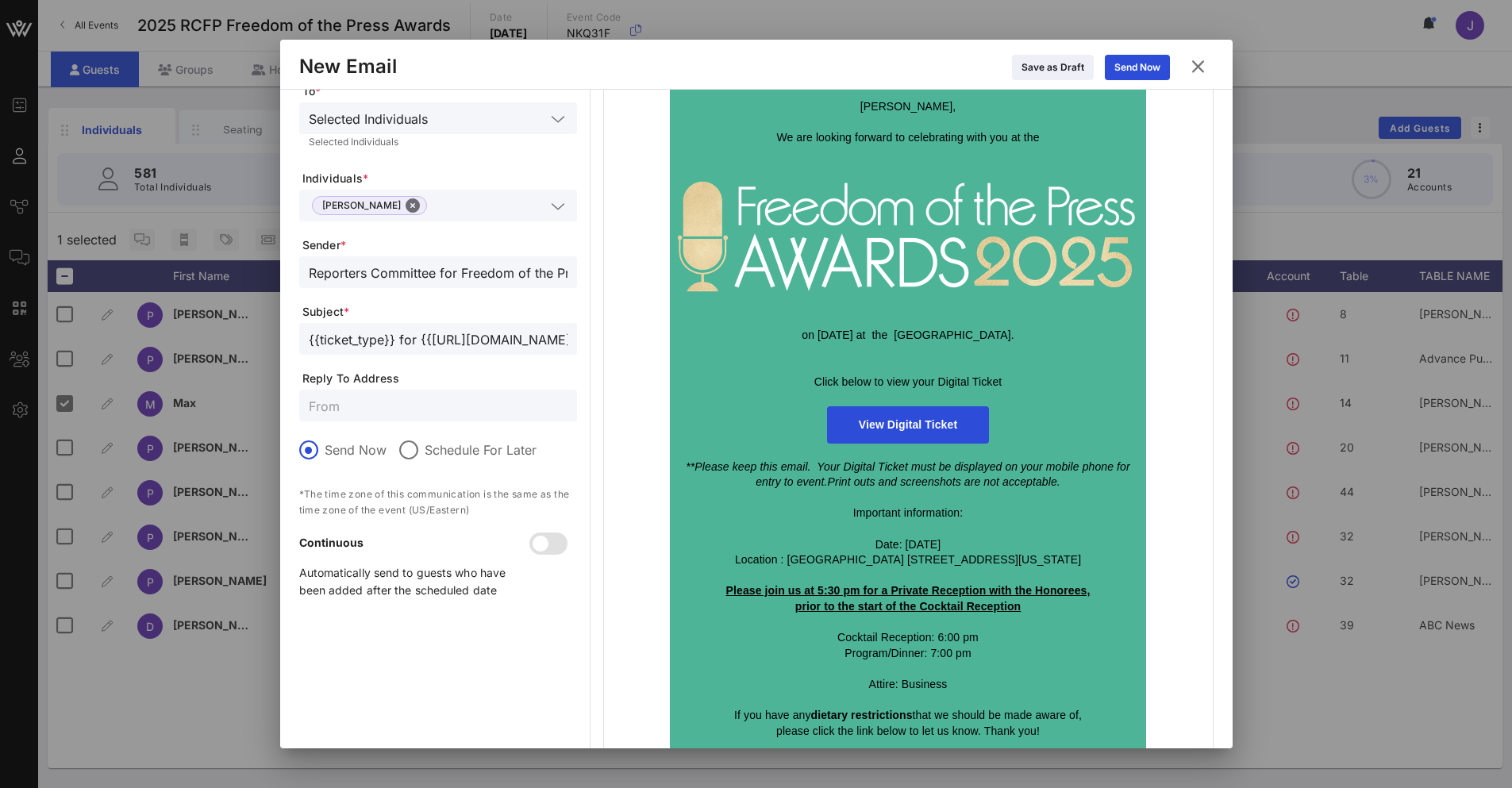
click at [359, 424] on form "Type * Invitation To * Selected Individuals Selected Individuals Individuals * …" at bounding box center [439, 314] width 278 height 595
click at [359, 413] on input "text" at bounding box center [439, 406] width 259 height 21
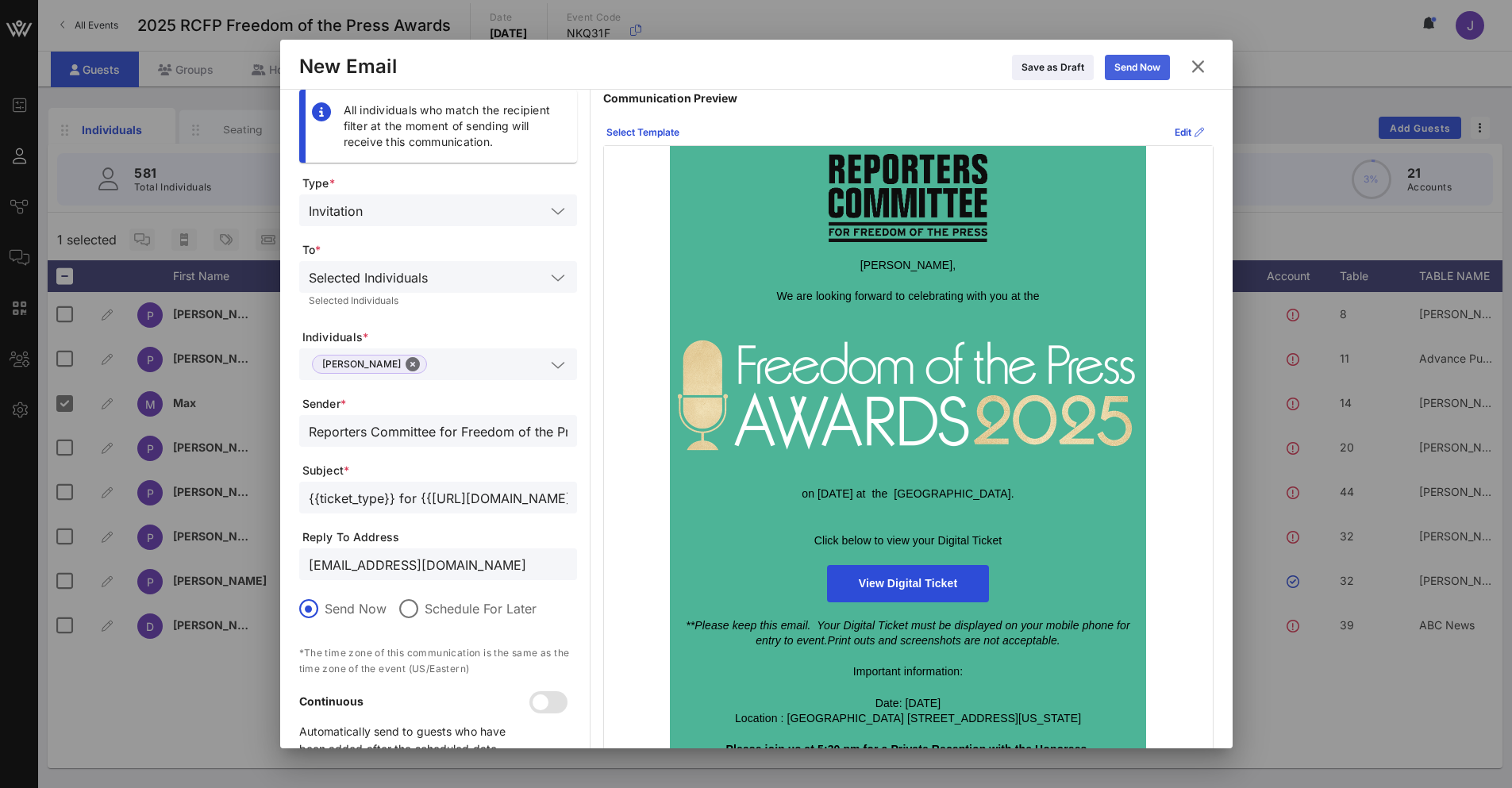
type input "[EMAIL_ADDRESS][DOMAIN_NAME]"
click at [1152, 69] on div "Send Now" at bounding box center [1137, 68] width 46 height 16
